Goal: Task Accomplishment & Management: Manage account settings

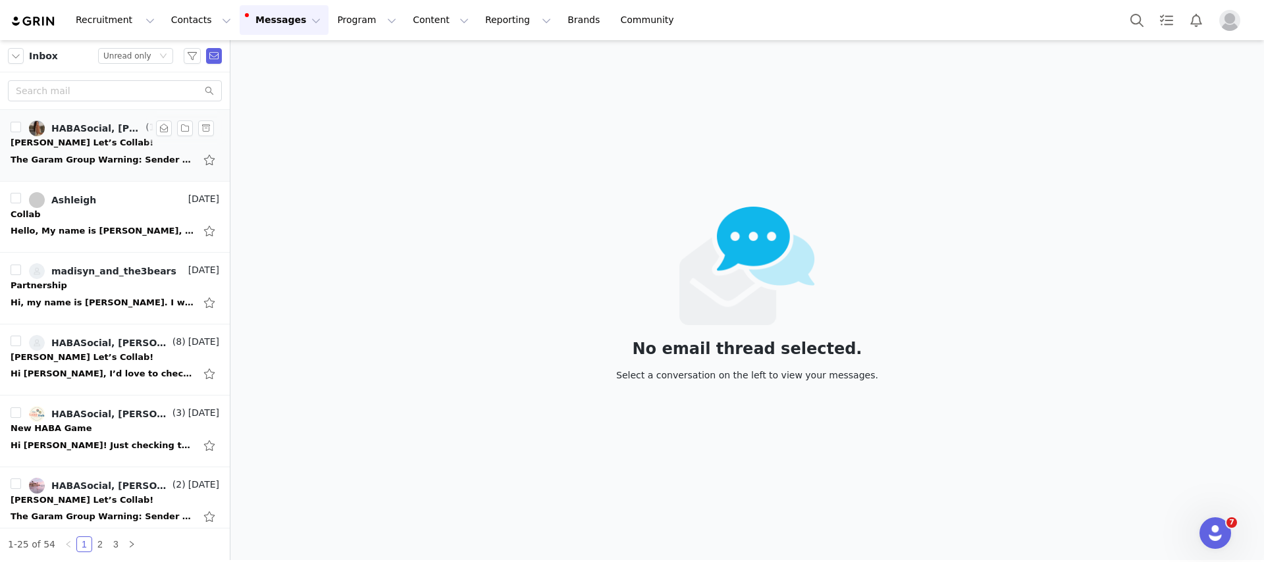
click at [99, 140] on div "Ken x HABA Let’s Collab!" at bounding box center [82, 142] width 143 height 13
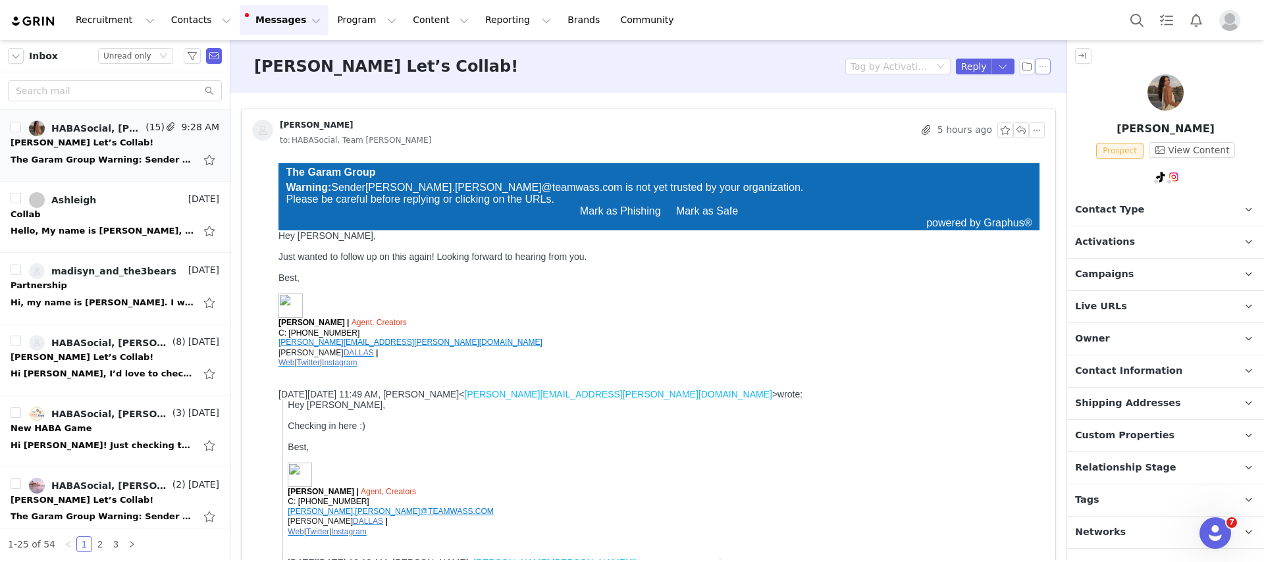
click at [1043, 64] on button "button" at bounding box center [1043, 67] width 16 height 16
click at [1050, 86] on li "Mark as unread" at bounding box center [1079, 90] width 88 height 21
click at [351, 21] on button "Program Program" at bounding box center [366, 20] width 75 height 30
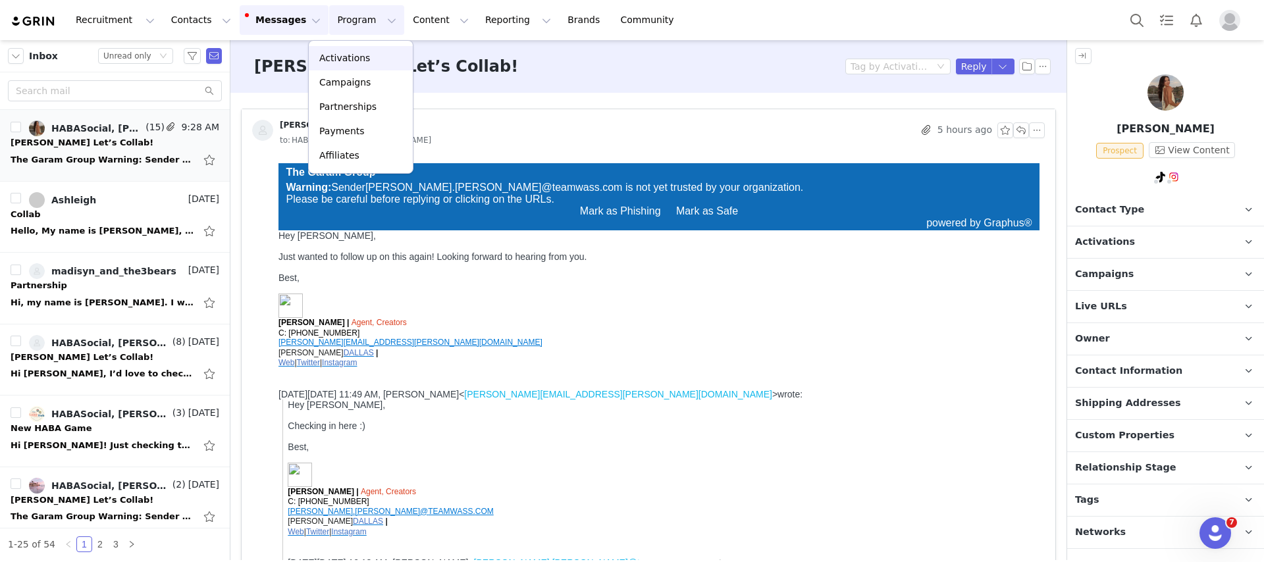
click at [352, 55] on p "Activations" at bounding box center [344, 58] width 51 height 14
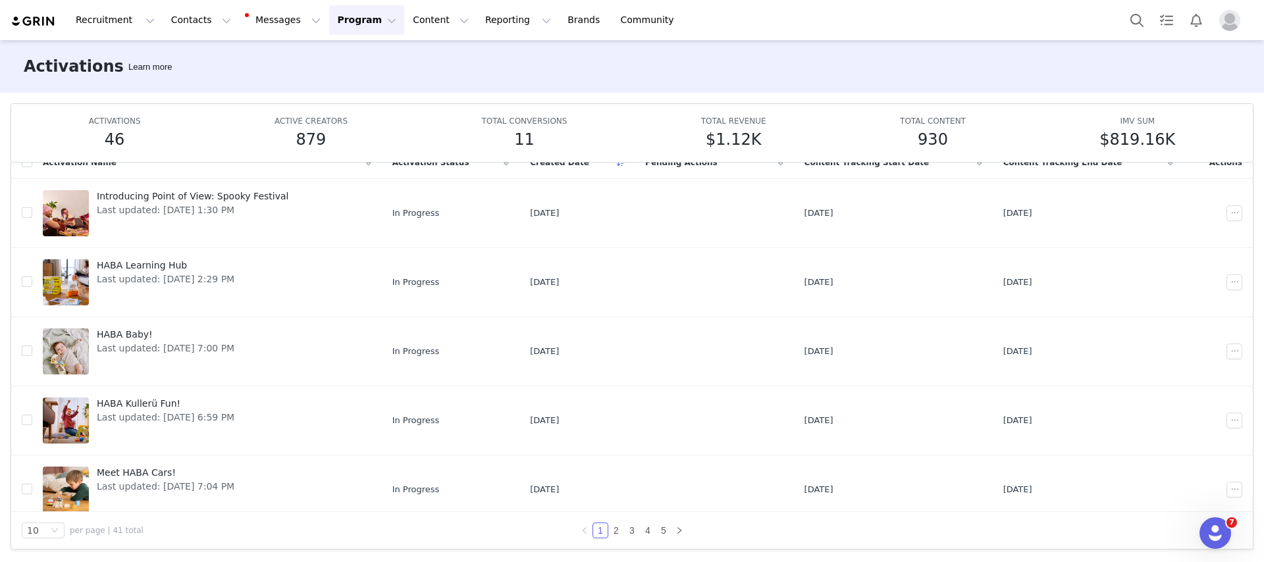
click at [1228, 26] on img "Profile" at bounding box center [1229, 20] width 21 height 21
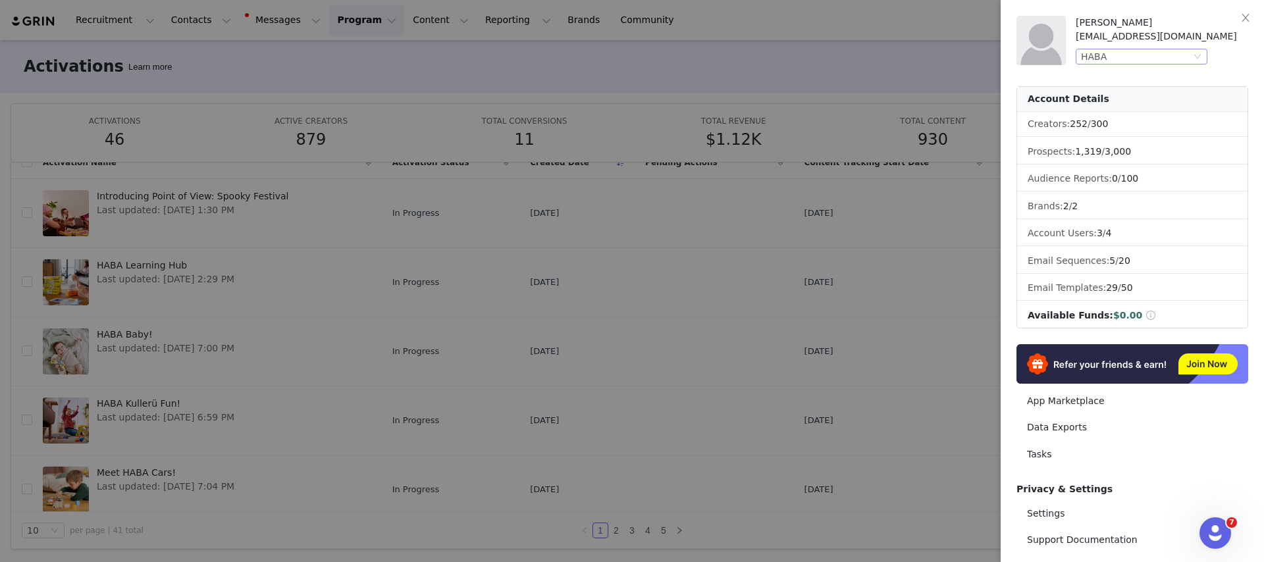
click at [1178, 55] on div "HABA" at bounding box center [1136, 56] width 110 height 14
click at [1141, 103] on li "[PERSON_NAME]" at bounding box center [1167, 101] width 184 height 21
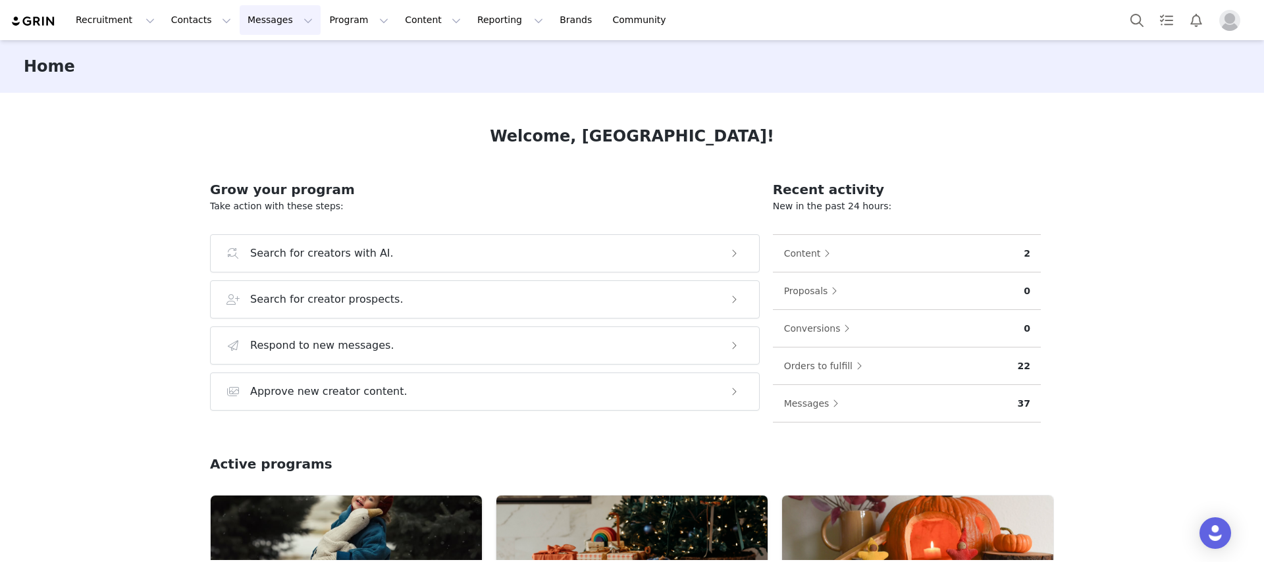
click at [254, 33] on button "Messages Messages" at bounding box center [280, 20] width 81 height 30
click at [253, 83] on p "Inbox" at bounding box center [248, 83] width 25 height 14
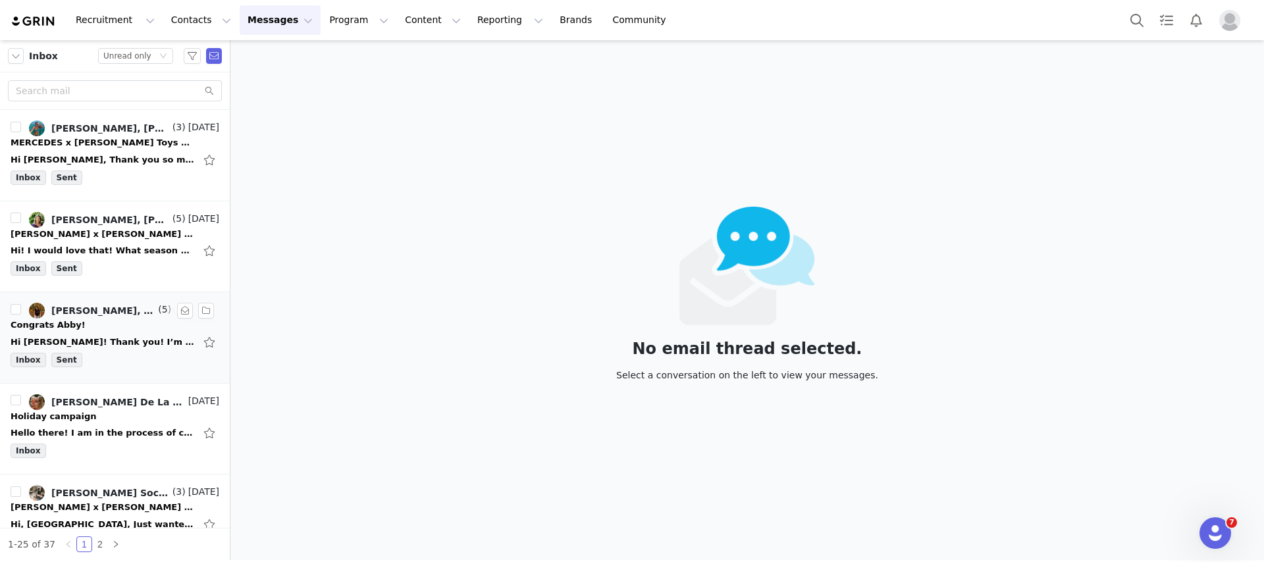
click at [97, 332] on div "Hi [PERSON_NAME]! Thank you! I’m so happy to hear that you enjoyed my videos. I…" at bounding box center [115, 342] width 209 height 21
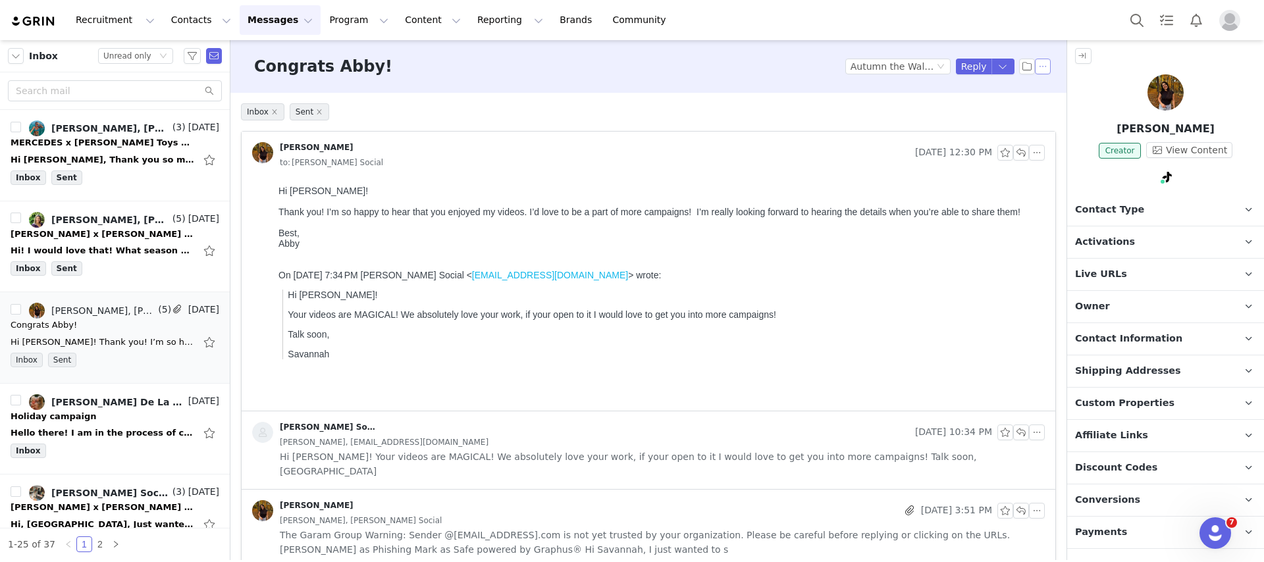
click at [1042, 68] on button "button" at bounding box center [1043, 67] width 16 height 16
click at [1046, 93] on li "Mark as unread" at bounding box center [1079, 90] width 88 height 21
click at [1045, 63] on button "button" at bounding box center [1043, 67] width 16 height 16
click at [1070, 94] on li "Mark as unread" at bounding box center [1079, 90] width 88 height 21
click at [1234, 20] on img "Profile" at bounding box center [1229, 20] width 21 height 21
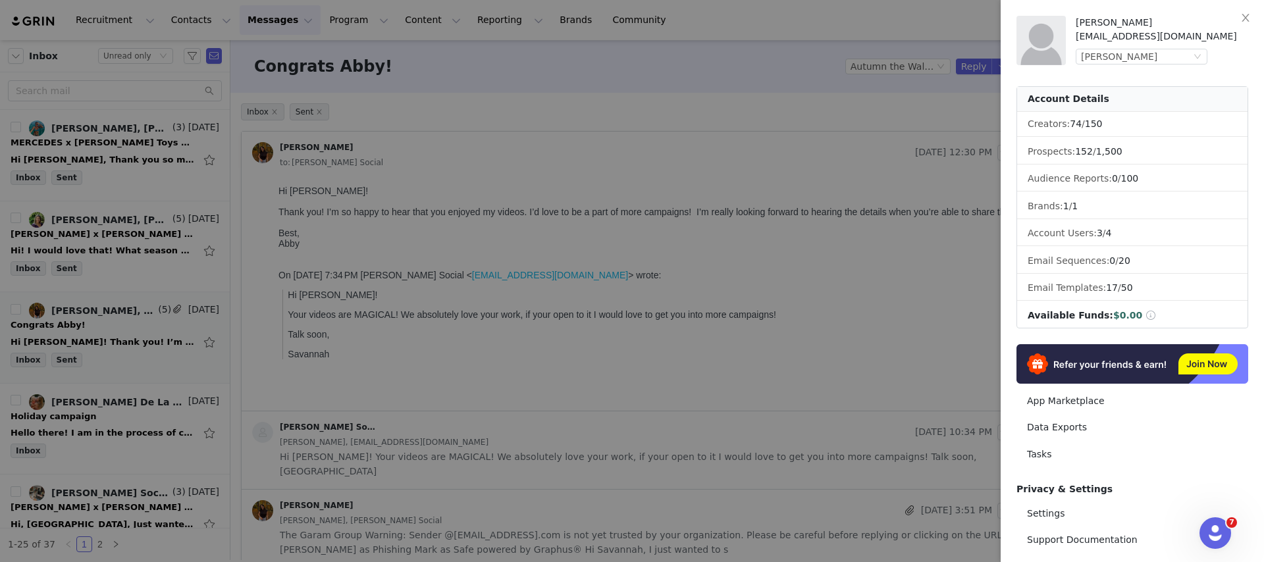
click at [1185, 45] on div "[PERSON_NAME] [EMAIL_ADDRESS][DOMAIN_NAME] [PERSON_NAME]" at bounding box center [1161, 40] width 172 height 49
click at [1182, 51] on div "[PERSON_NAME]" at bounding box center [1136, 56] width 110 height 14
click at [1148, 80] on li "HABA" at bounding box center [1167, 80] width 184 height 21
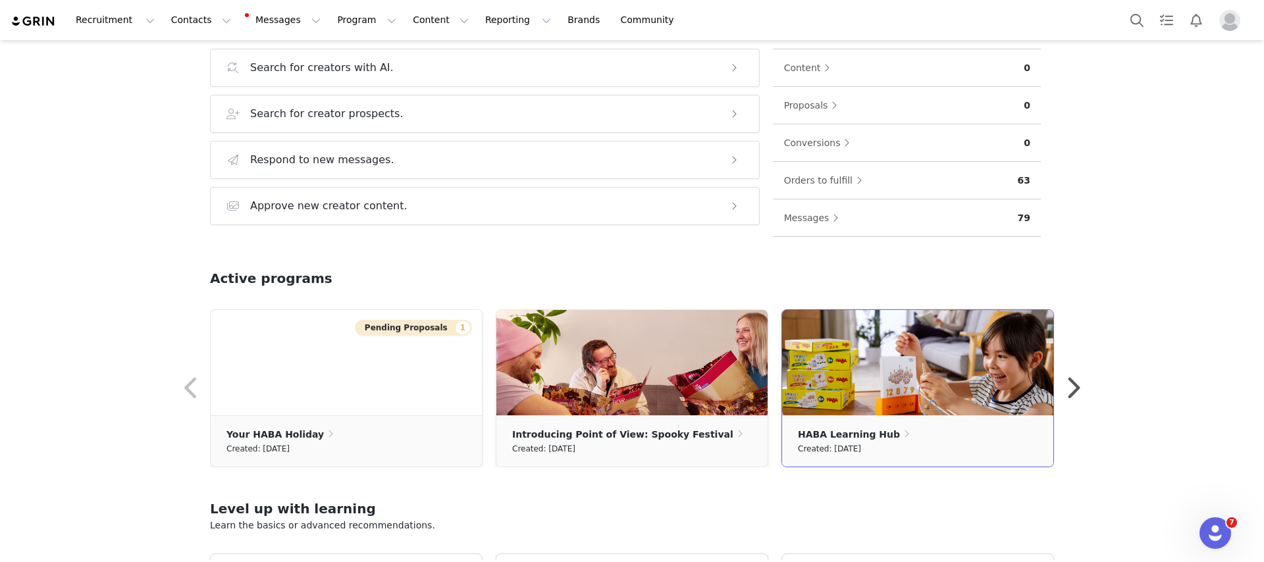
scroll to position [187, 0]
